Goal: Information Seeking & Learning: Learn about a topic

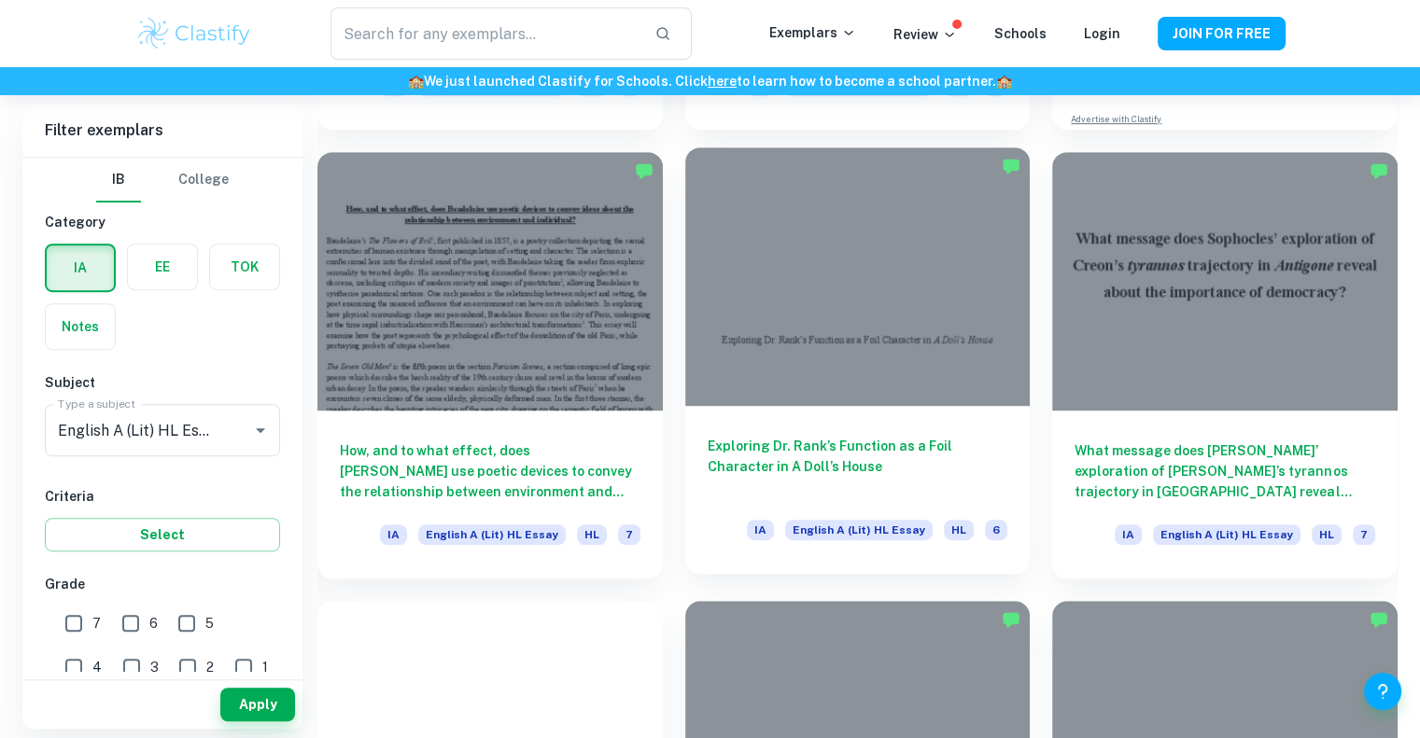
scroll to position [933, 0]
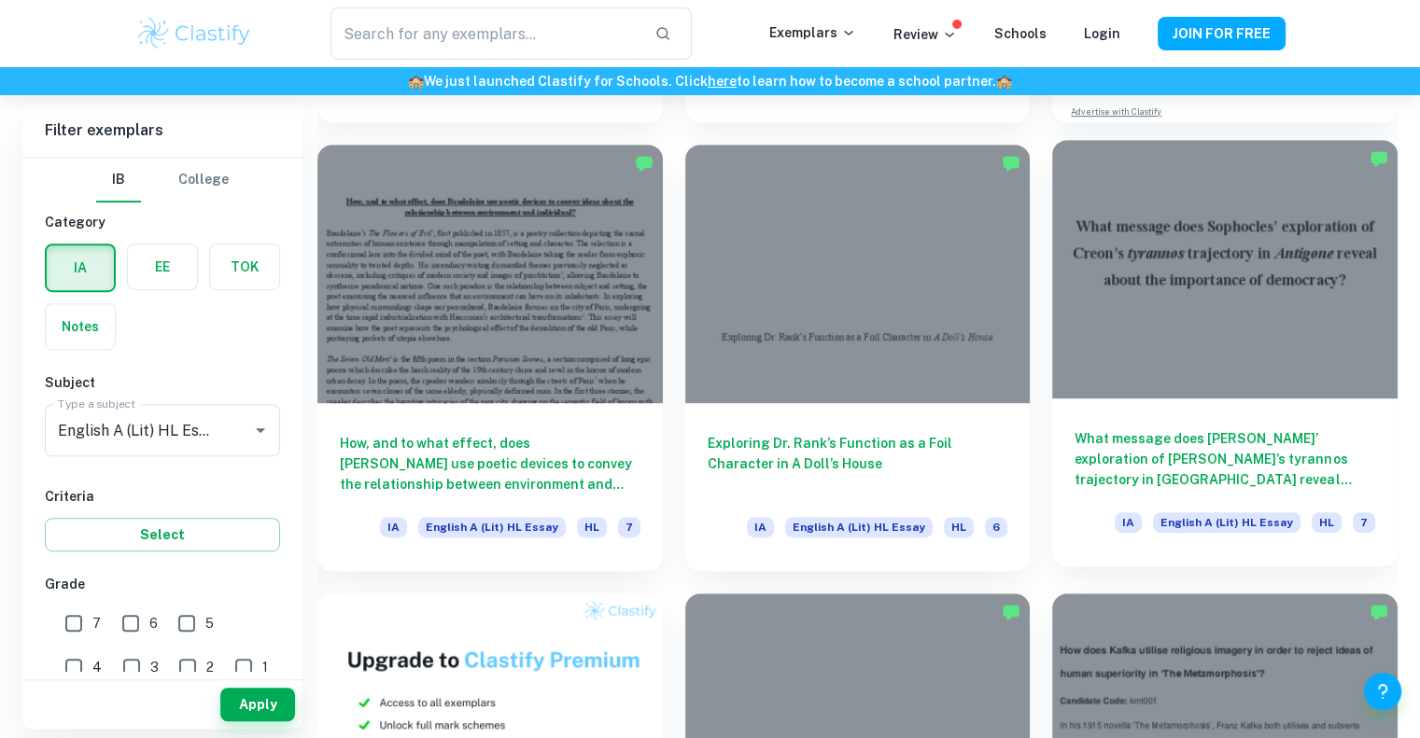
click at [1179, 428] on h6 "What message does [PERSON_NAME]’ exploration of [PERSON_NAME]’s tyrannos trajec…" at bounding box center [1224, 459] width 301 height 62
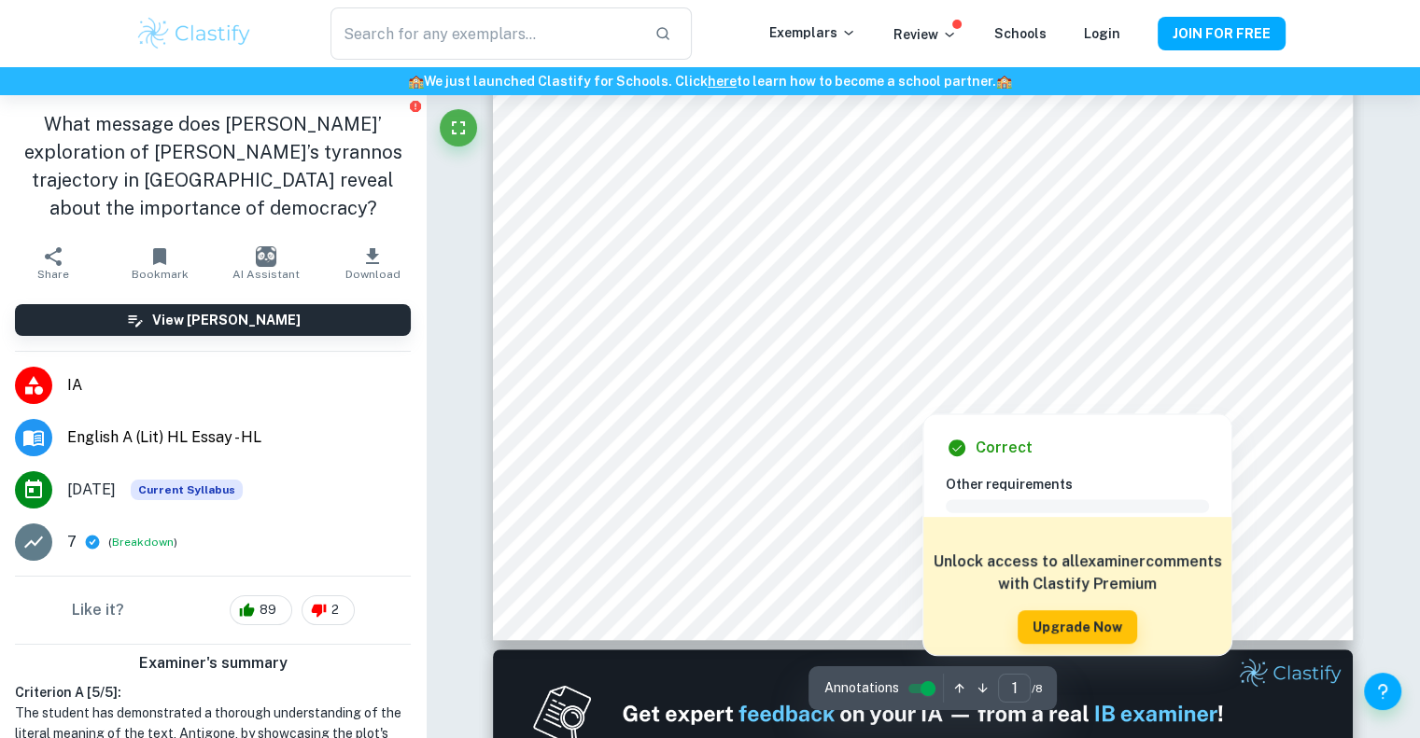
scroll to position [653, 0]
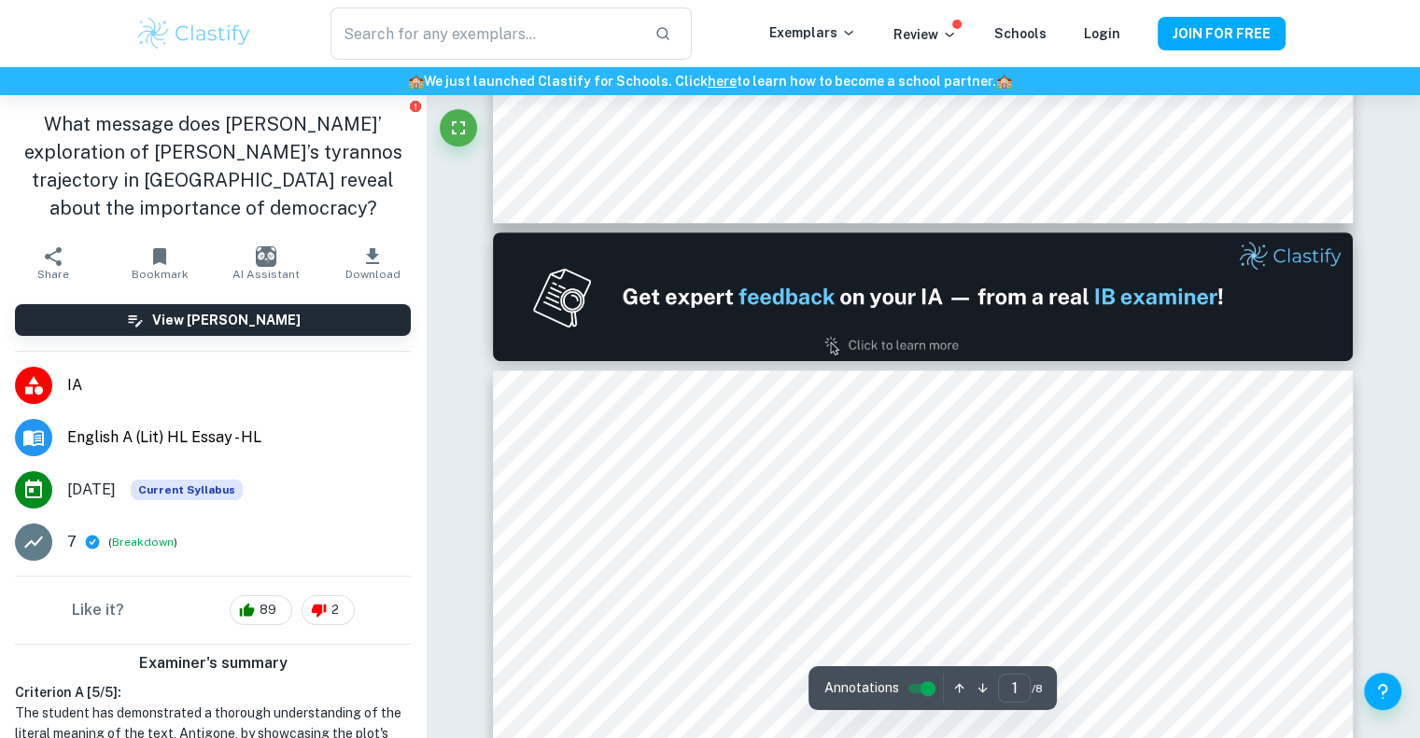
type input "2"
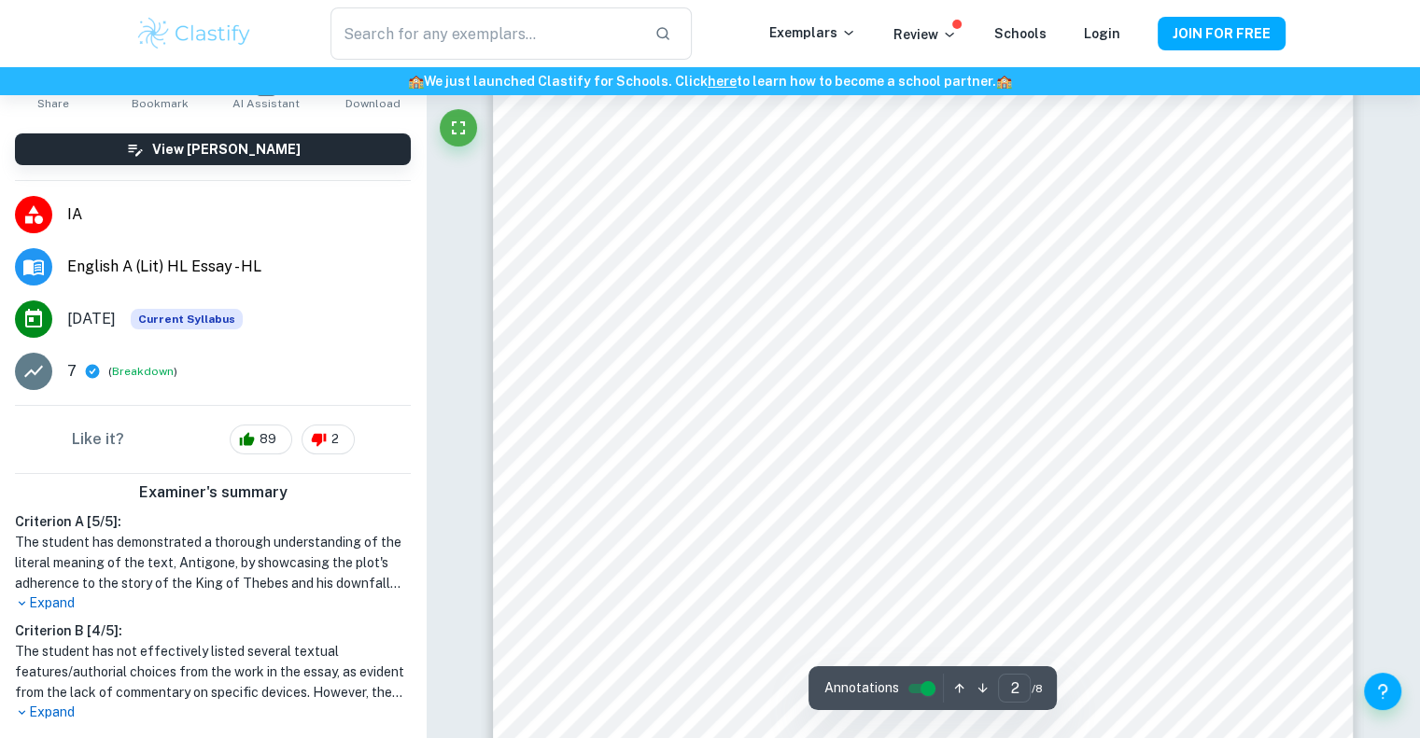
scroll to position [187, 0]
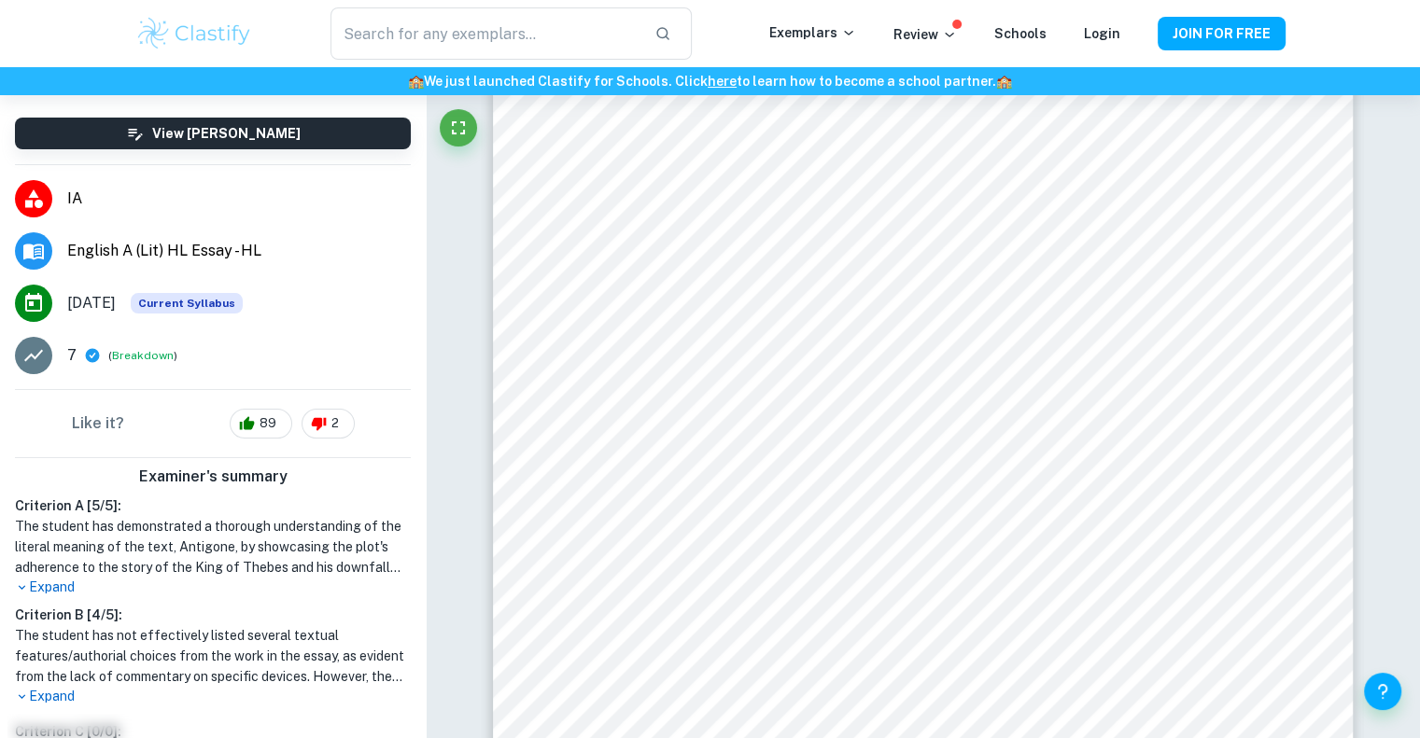
click at [71, 578] on p "Expand" at bounding box center [213, 588] width 396 height 20
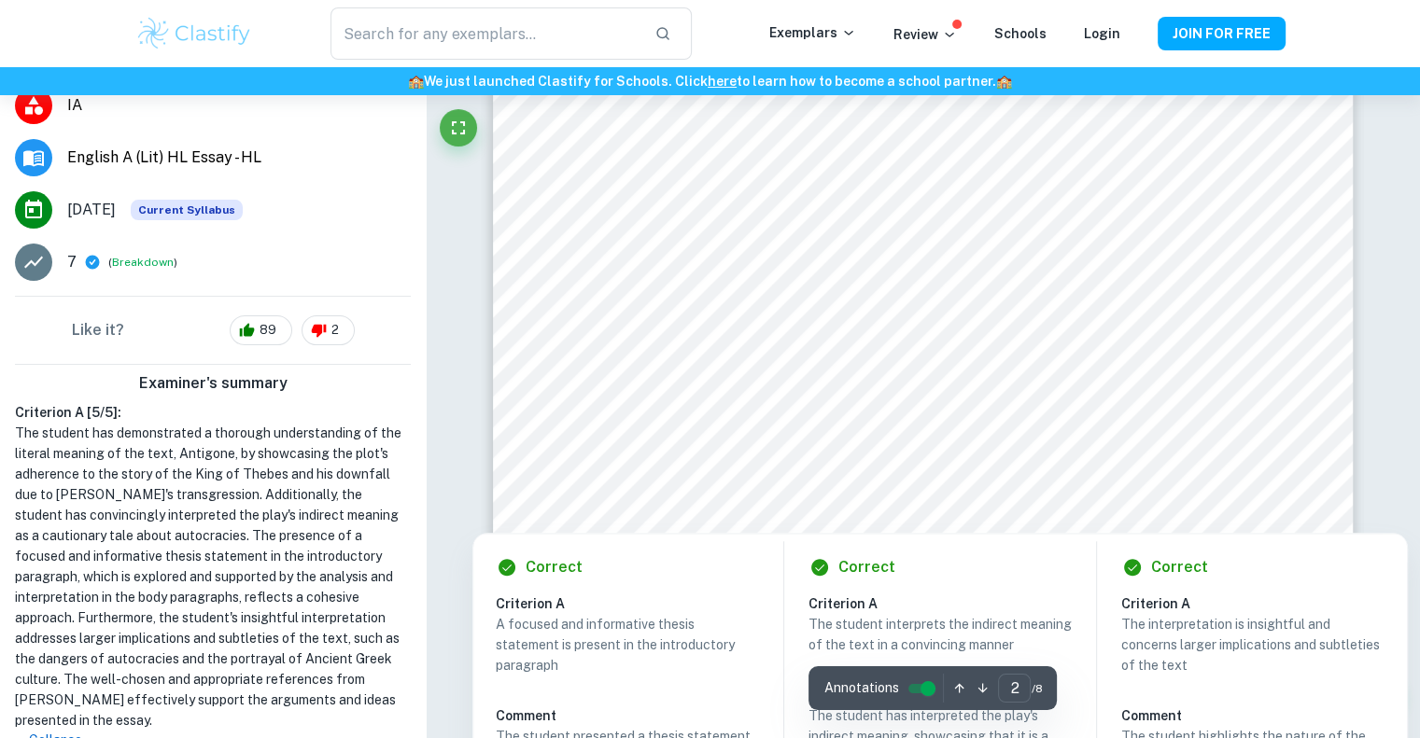
scroll to position [1493, 0]
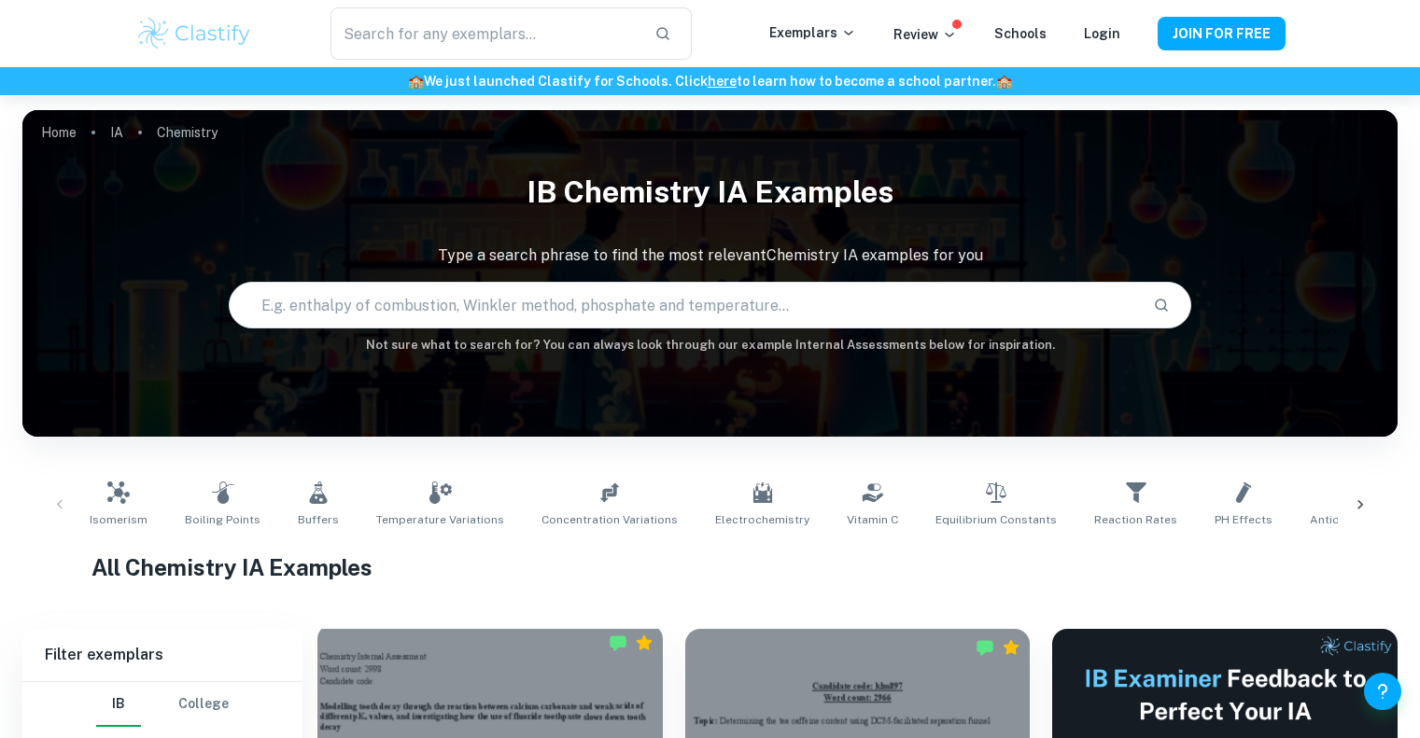
scroll to position [467, 0]
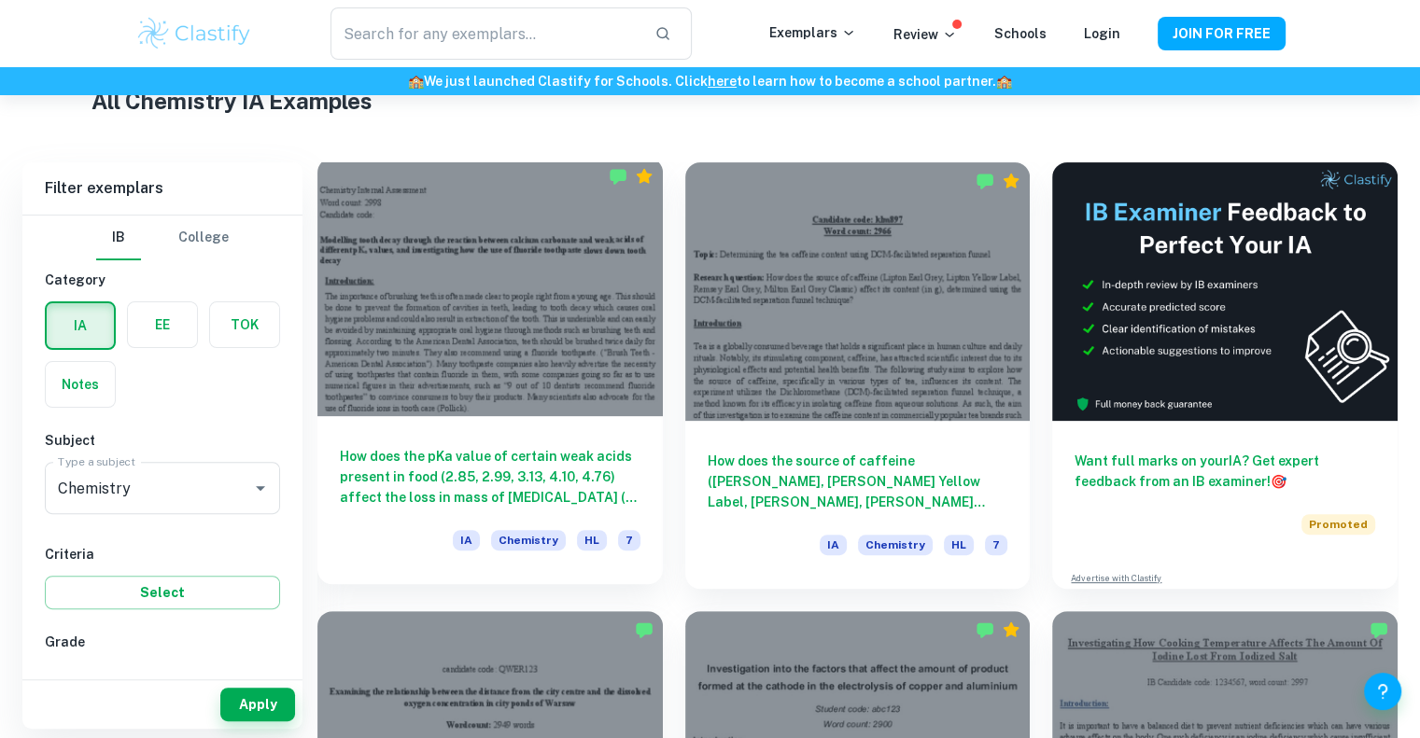
click at [557, 470] on h6 "How does the pKa value of certain weak acids present in food (2.85, 2.99, 3.13,…" at bounding box center [490, 477] width 301 height 62
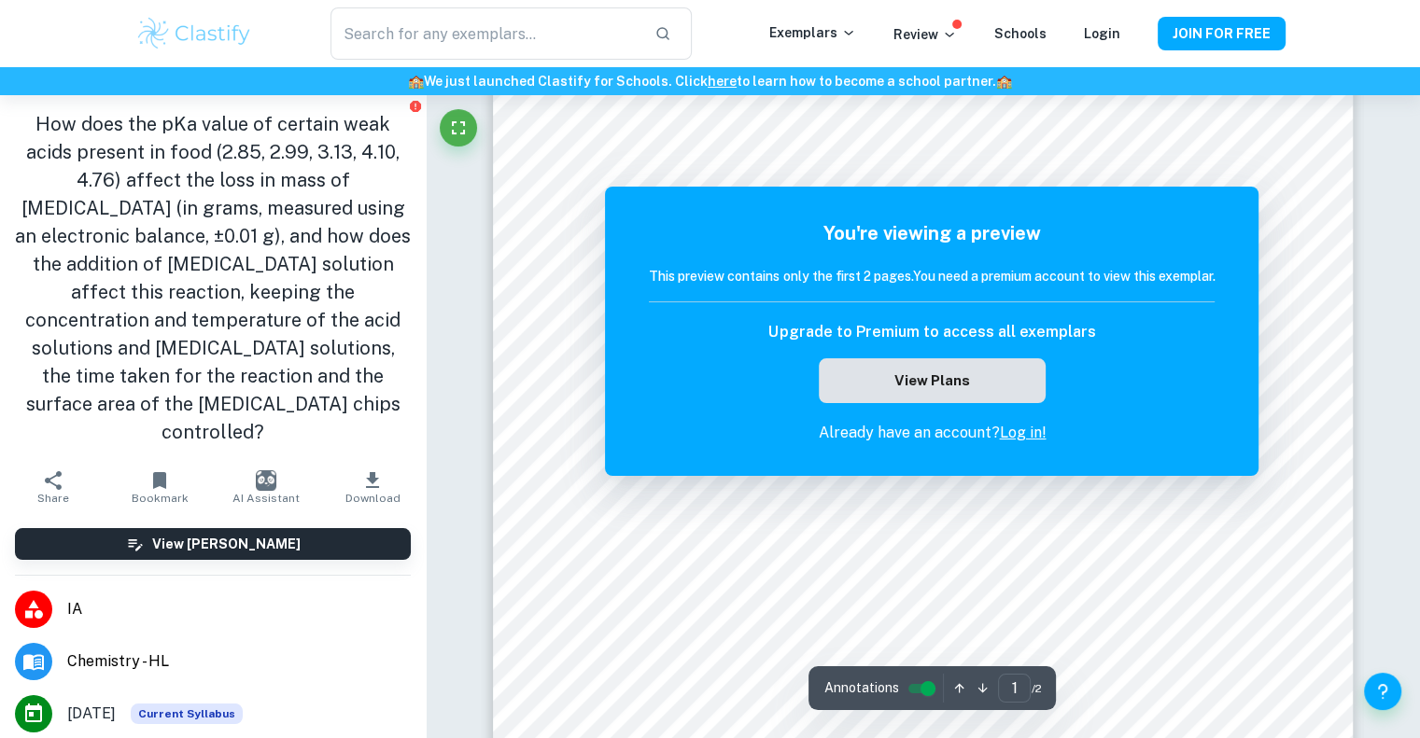
scroll to position [280, 0]
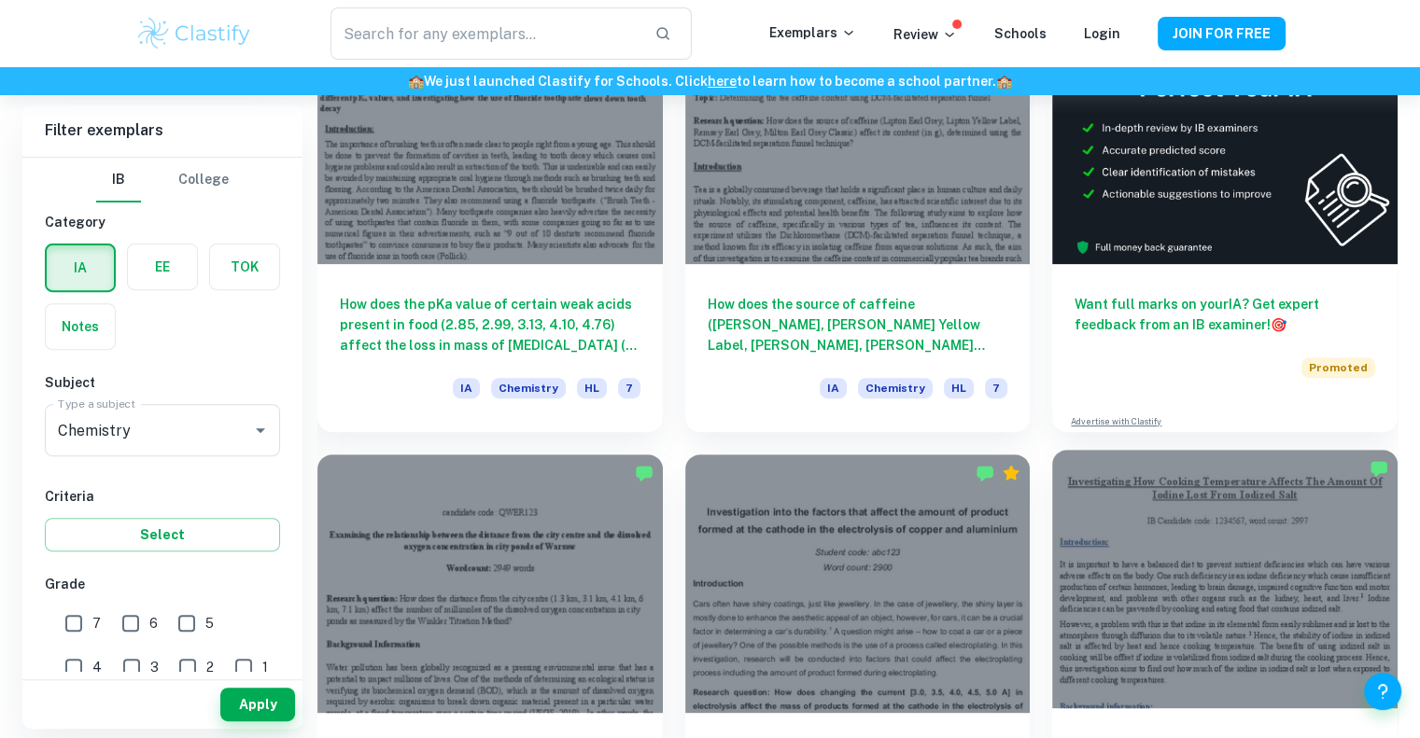
scroll to position [653, 0]
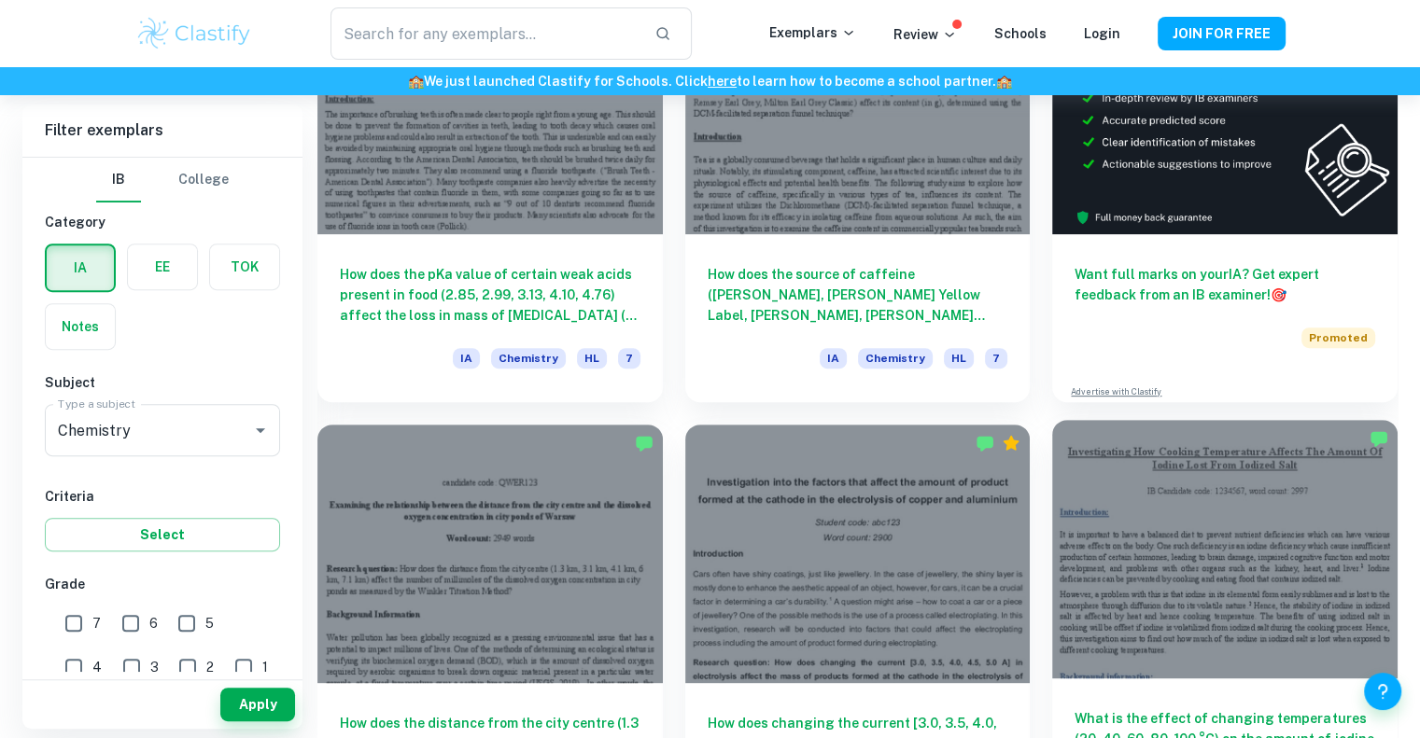
click at [1202, 567] on div at bounding box center [1224, 549] width 345 height 259
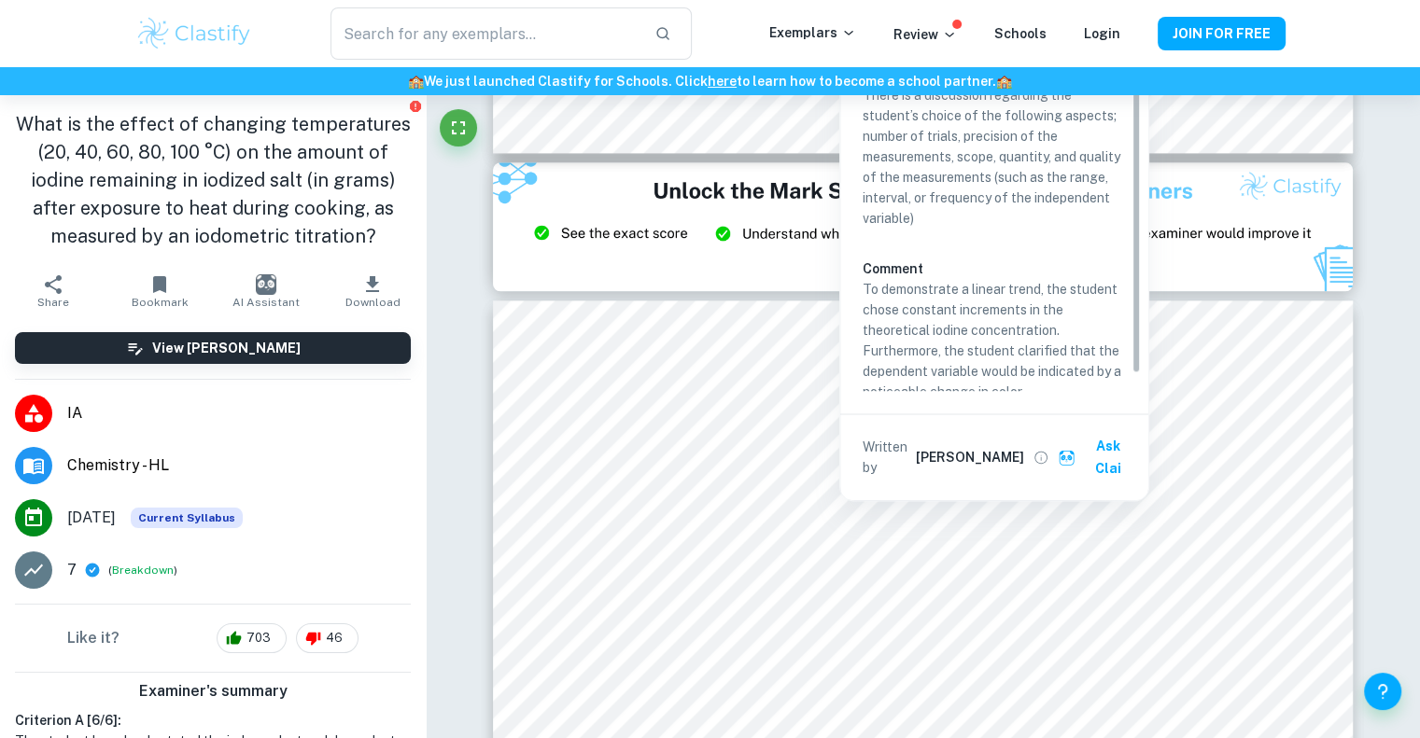
scroll to position [17, 0]
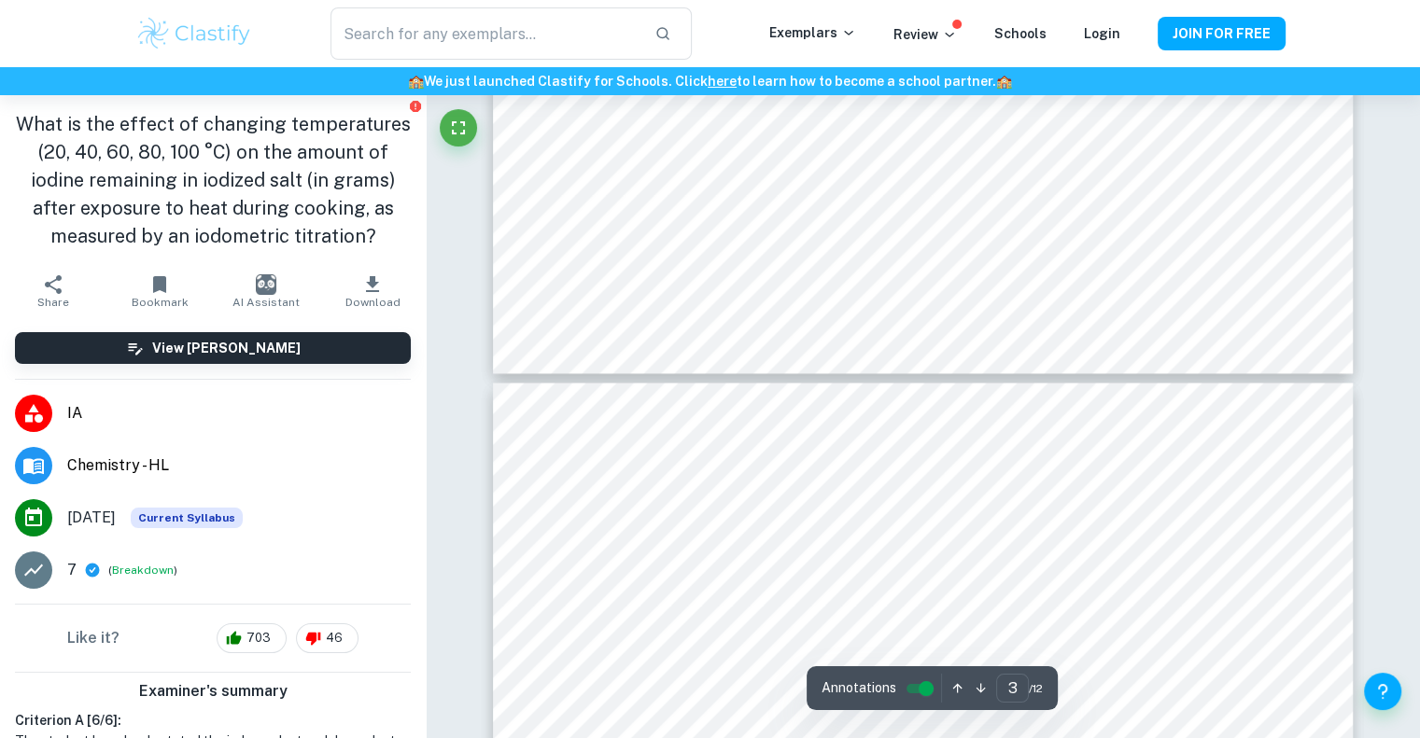
type input "4"
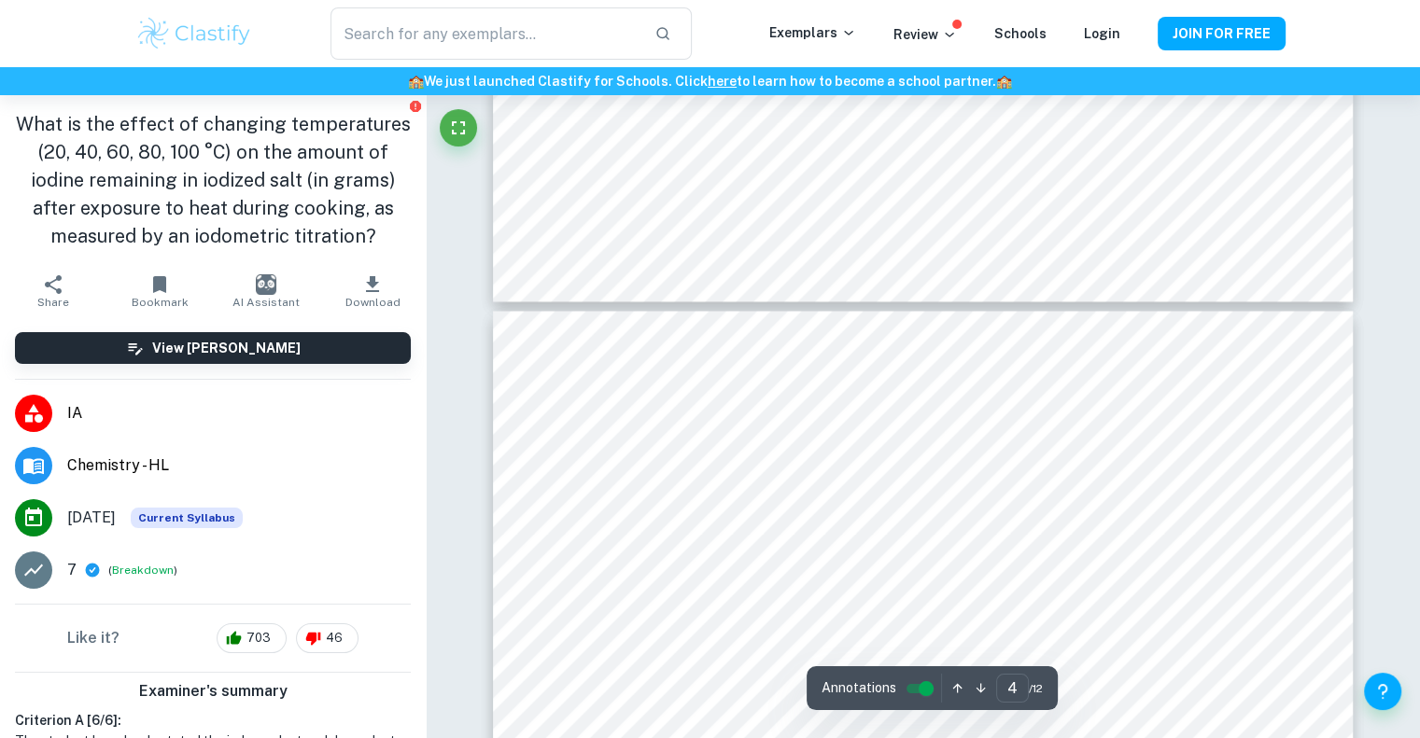
scroll to position [3453, 0]
